Goal: Find contact information: Find contact information

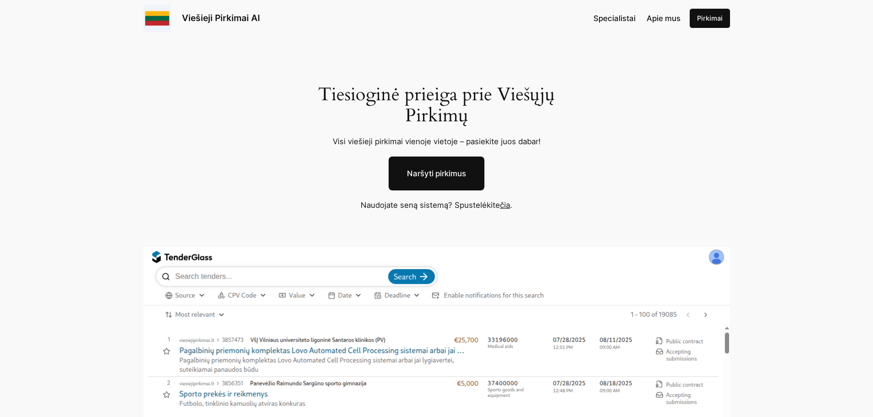
click at [658, 16] on span "Apie mus" at bounding box center [664, 18] width 34 height 9
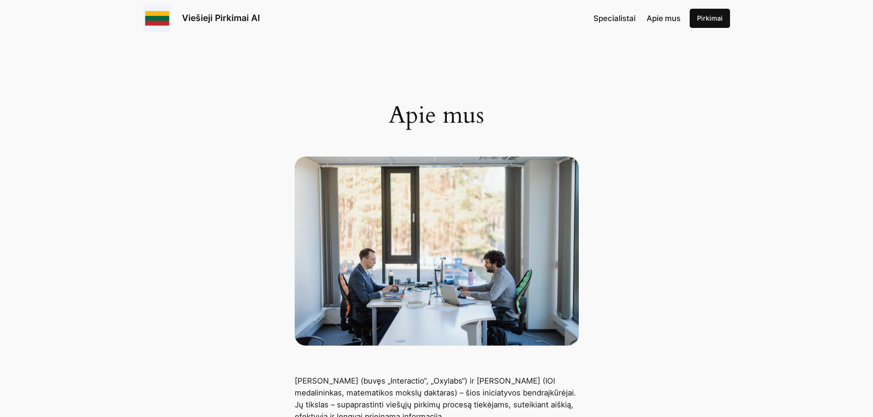
click at [165, 16] on img at bounding box center [156, 18] width 27 height 27
